Goal: Information Seeking & Learning: Learn about a topic

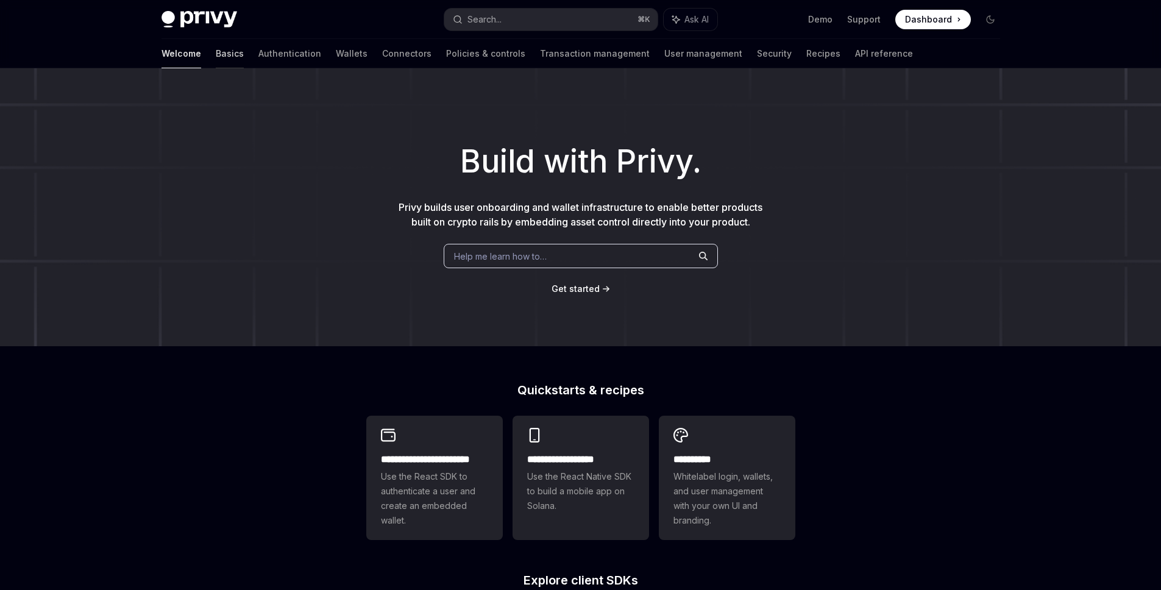
click at [216, 54] on link "Basics" at bounding box center [230, 53] width 28 height 29
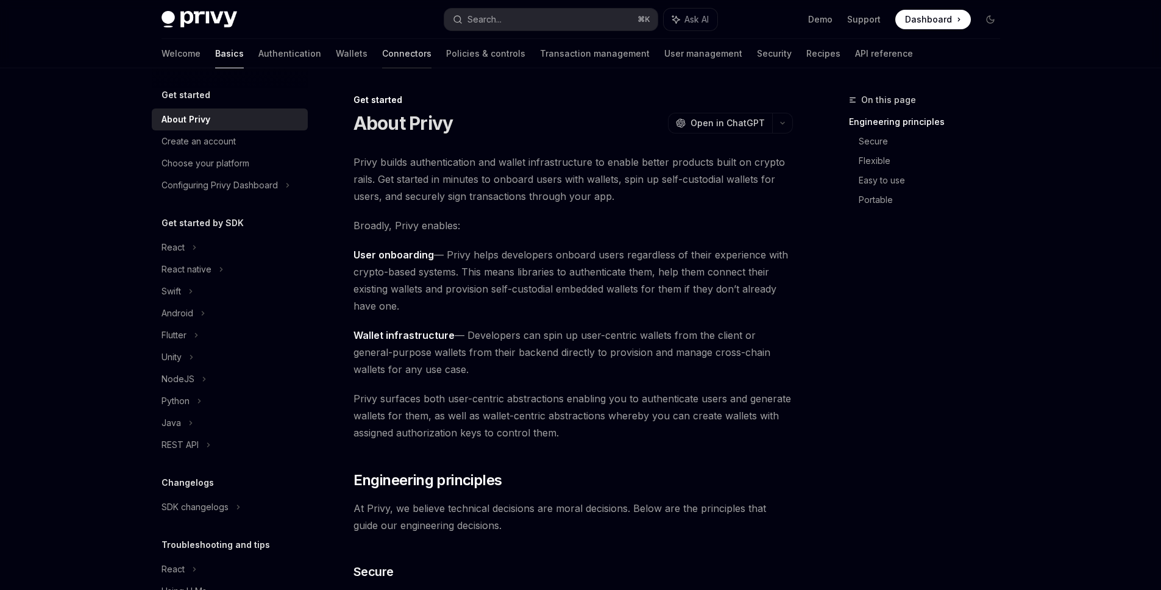
click at [382, 54] on link "Connectors" at bounding box center [406, 53] width 49 height 29
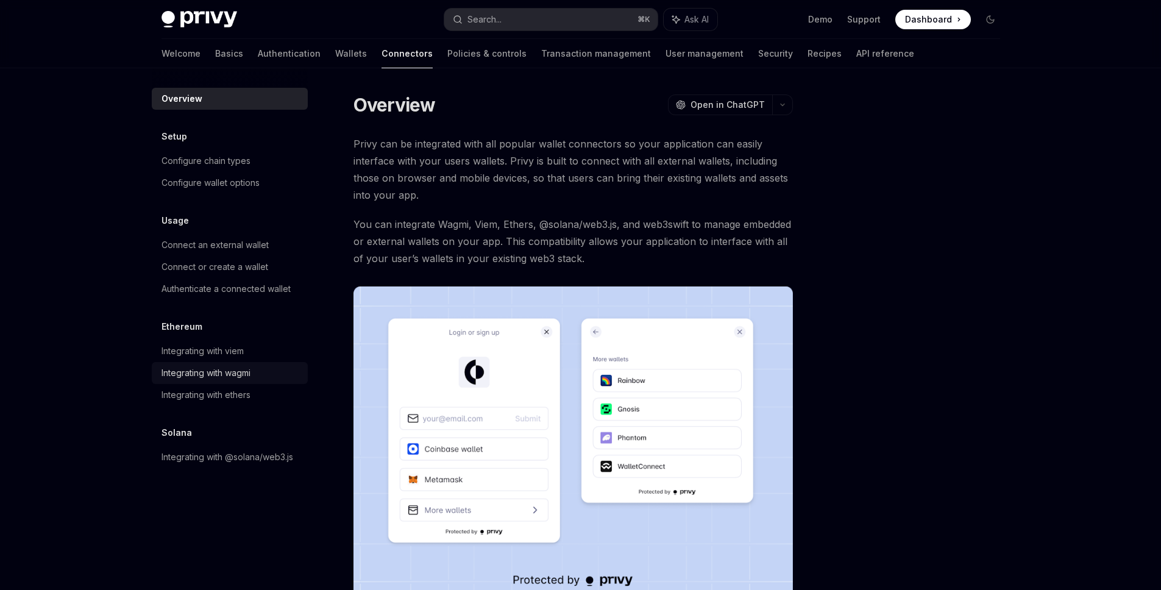
click at [223, 370] on div "Integrating with wagmi" at bounding box center [206, 373] width 89 height 15
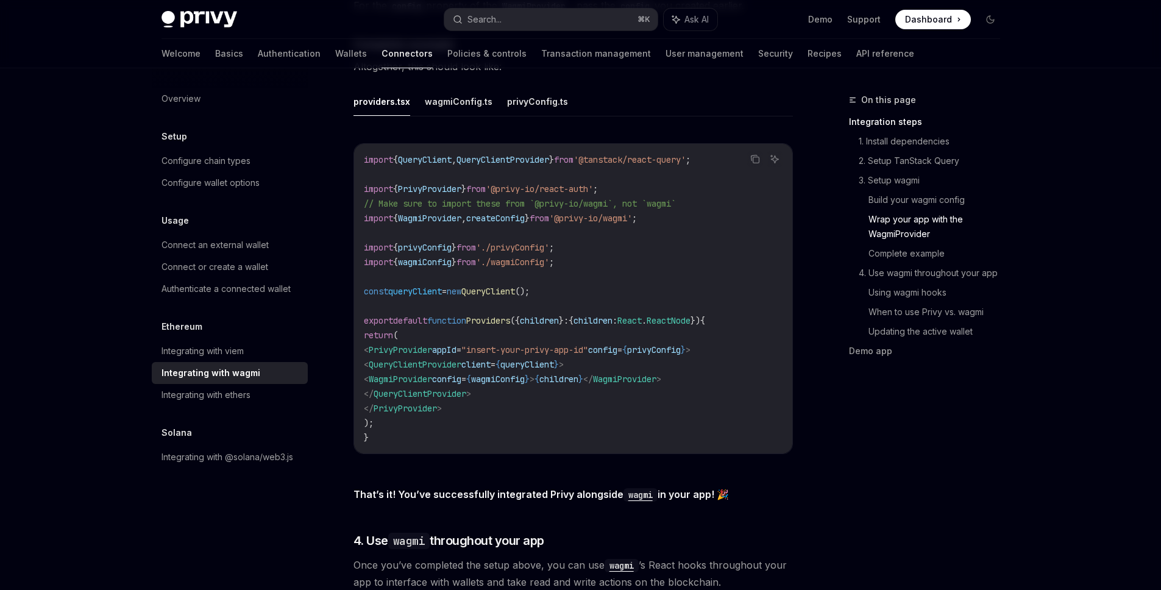
scroll to position [2603, 0]
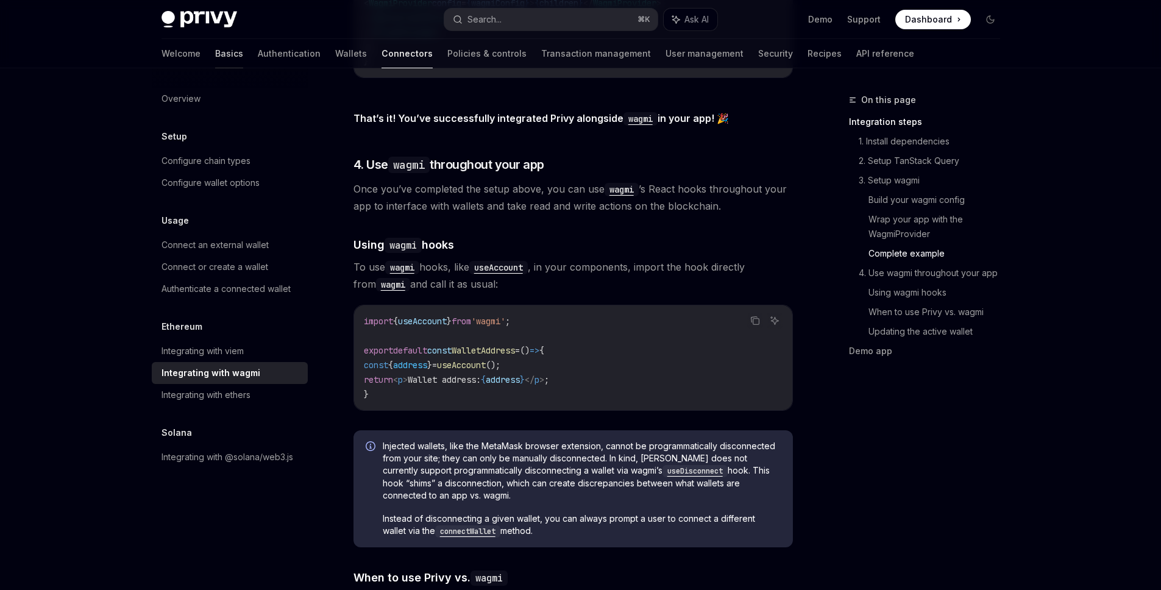
click at [215, 53] on link "Basics" at bounding box center [229, 53] width 28 height 29
type textarea "*"
